Goal: Task Accomplishment & Management: Manage account settings

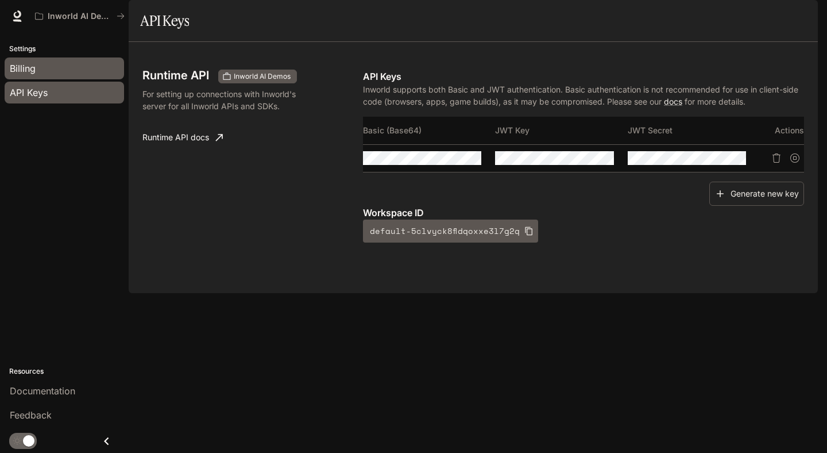
click at [45, 59] on link "Billing" at bounding box center [64, 68] width 119 height 22
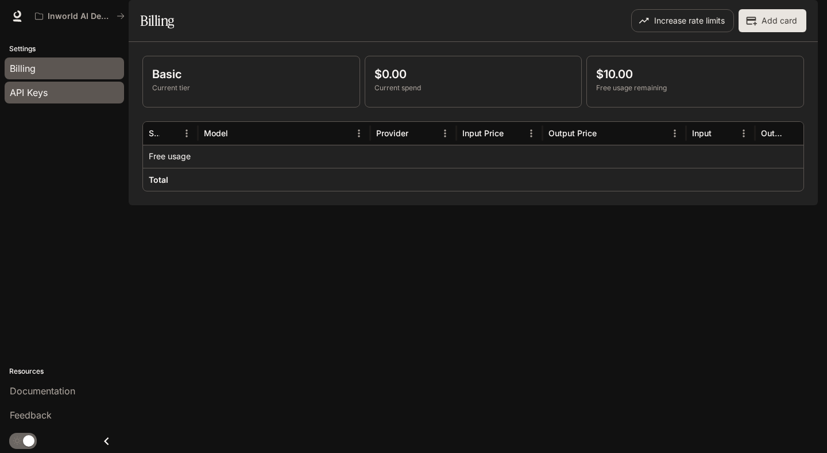
click at [40, 93] on span "API Keys" at bounding box center [29, 93] width 38 height 14
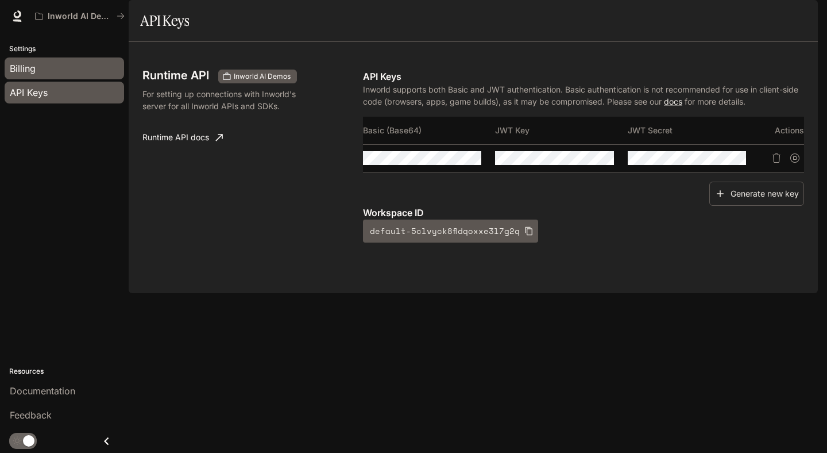
click at [51, 70] on div "Billing" at bounding box center [64, 68] width 109 height 14
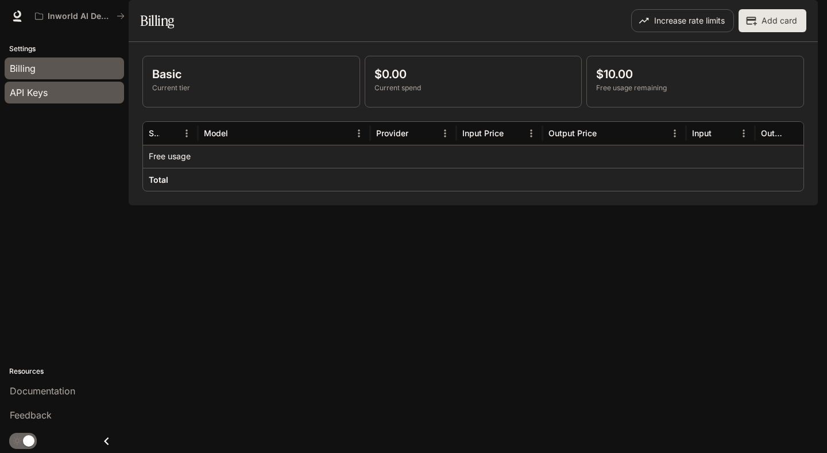
click at [53, 90] on div "API Keys" at bounding box center [64, 93] width 109 height 14
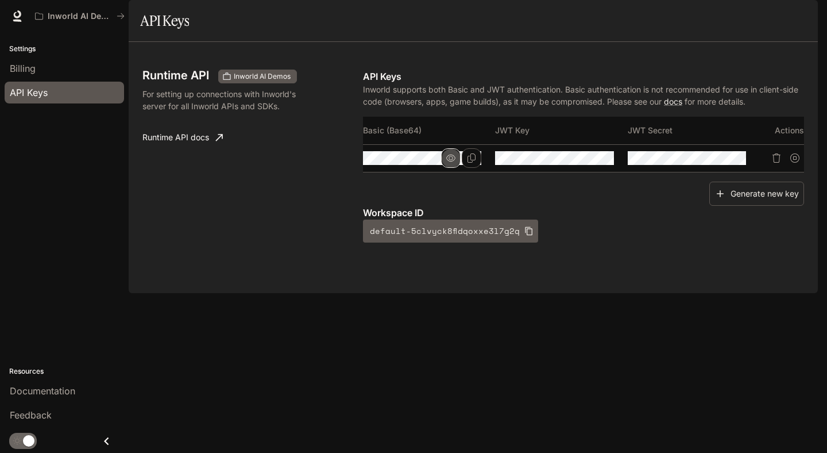
click at [454, 163] on icon "button" at bounding box center [450, 157] width 9 height 9
click at [451, 162] on icon "button" at bounding box center [450, 157] width 9 height 7
click at [463, 168] on button "Copy Basic (Base64)" at bounding box center [472, 158] width 20 height 20
click at [40, 78] on link "Billing" at bounding box center [64, 68] width 119 height 22
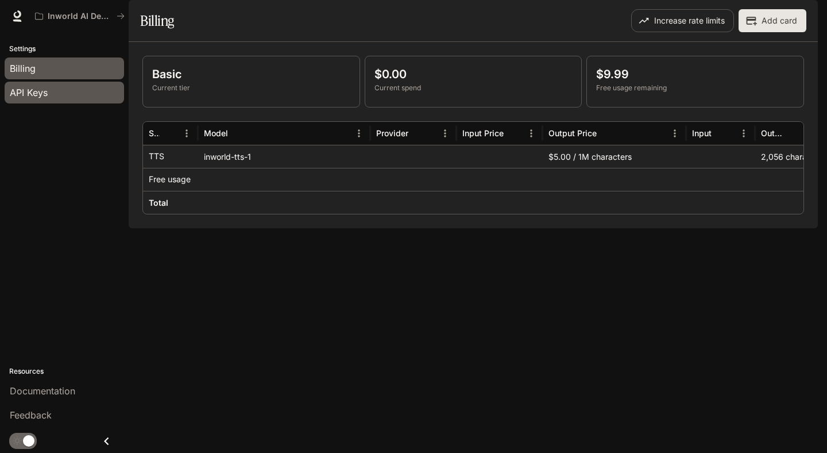
click at [41, 98] on span "API Keys" at bounding box center [29, 93] width 38 height 14
